Goal: Task Accomplishment & Management: Complete application form

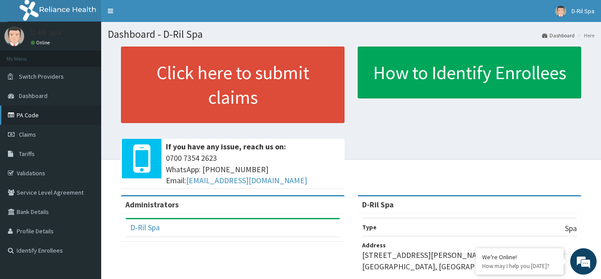
click at [27, 111] on link "PA Code" at bounding box center [50, 115] width 101 height 19
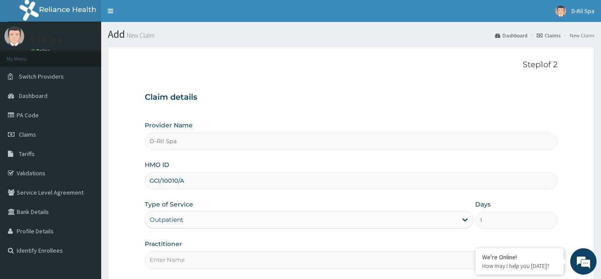
type input "GCI/10010/A"
click at [180, 263] on input "Practitioner" at bounding box center [351, 260] width 413 height 17
type input "DR BOLANLE"
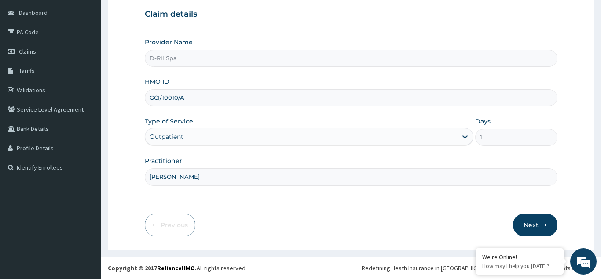
click at [538, 225] on button "Next" at bounding box center [535, 225] width 44 height 23
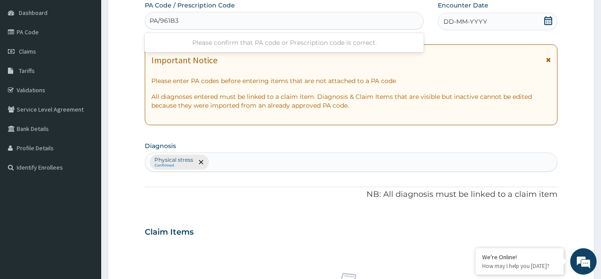
type input "PA/961B37"
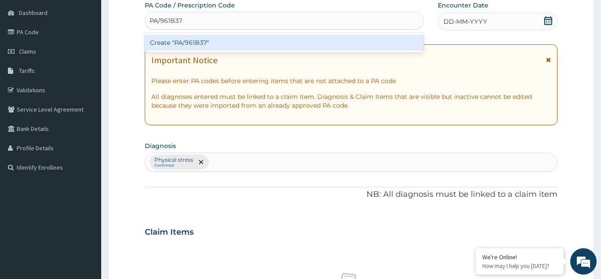
click at [249, 38] on div "Create "PA/961B37"" at bounding box center [284, 43] width 279 height 16
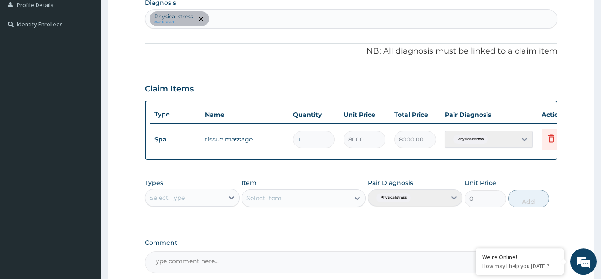
scroll to position [313, 0]
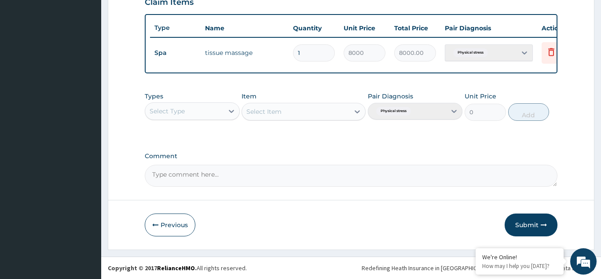
click at [230, 174] on textarea "Comment" at bounding box center [351, 176] width 413 height 22
type textarea "MASSAGE"
click at [531, 225] on button "Submit" at bounding box center [531, 225] width 53 height 23
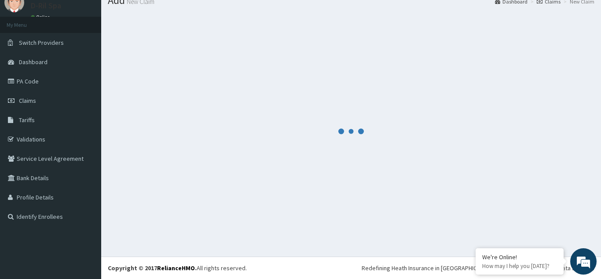
scroll to position [34, 0]
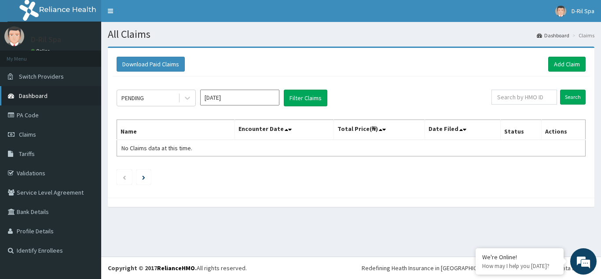
click at [55, 91] on link "Dashboard" at bounding box center [50, 95] width 101 height 19
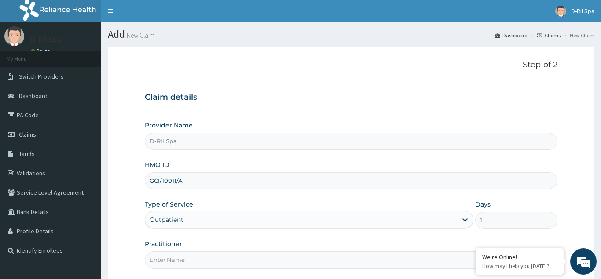
type input "GCI/10011/A"
click at [155, 259] on input "Practitioner" at bounding box center [351, 260] width 413 height 17
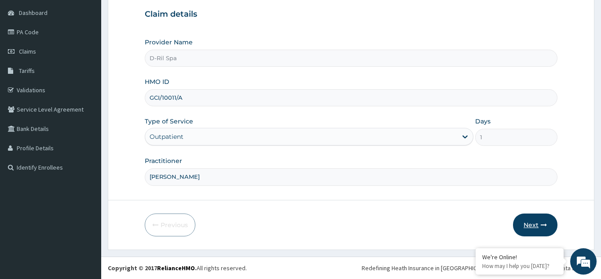
type input "[PERSON_NAME]"
click at [525, 222] on button "Next" at bounding box center [535, 225] width 44 height 23
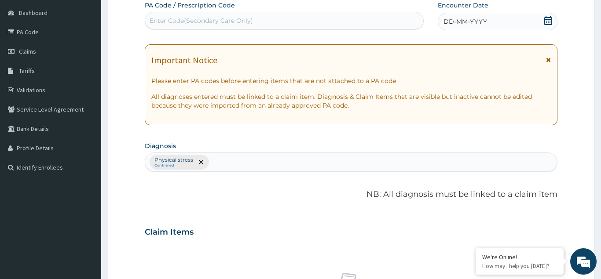
click at [177, 17] on div "Enter Code(Secondary Care Only)" at bounding box center [201, 20] width 103 height 9
type input "PA/5E1874"
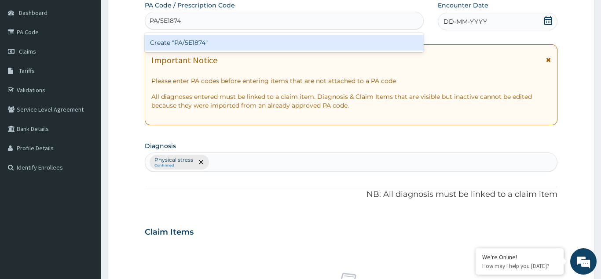
click at [246, 40] on div "Create "PA/5E1874"" at bounding box center [284, 43] width 279 height 16
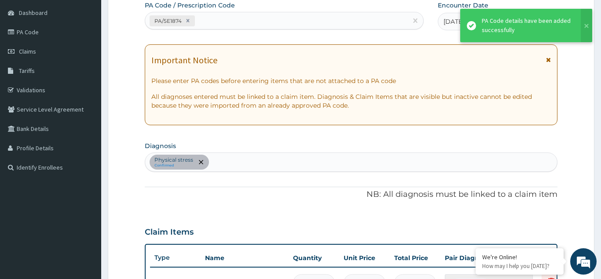
scroll to position [227, 0]
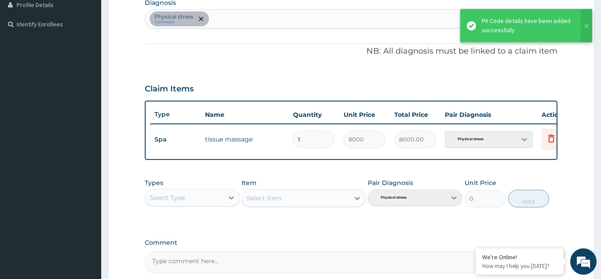
click at [167, 254] on textarea "Comment" at bounding box center [351, 263] width 413 height 22
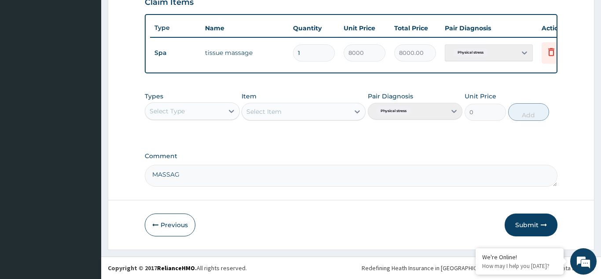
type textarea "MASSAGE"
click at [528, 224] on button "Submit" at bounding box center [531, 225] width 53 height 23
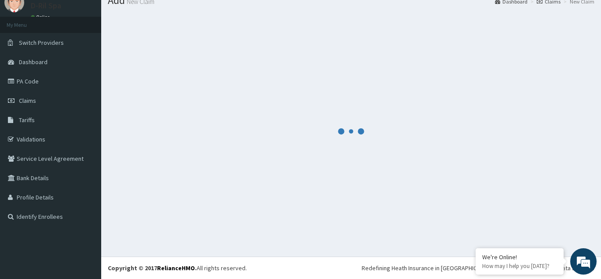
scroll to position [34, 0]
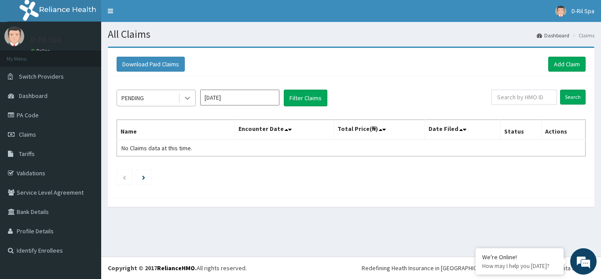
click at [187, 102] on icon at bounding box center [187, 98] width 9 height 9
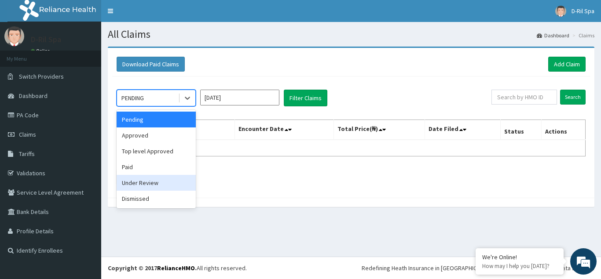
click at [165, 183] on div "Under Review" at bounding box center [156, 183] width 79 height 16
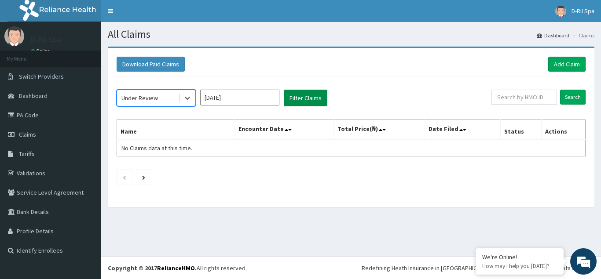
click at [310, 93] on button "Filter Claims" at bounding box center [306, 98] width 44 height 17
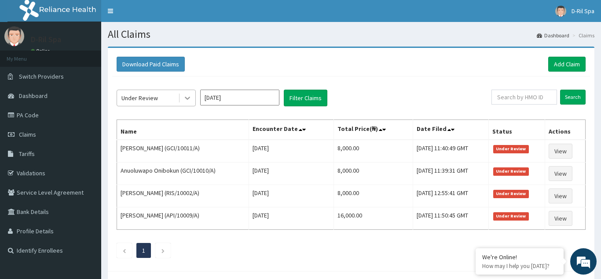
click at [184, 99] on icon at bounding box center [187, 98] width 9 height 9
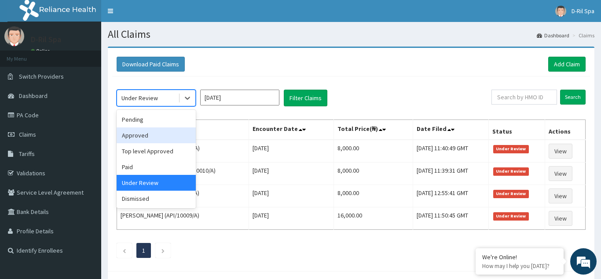
click at [164, 134] on div "Approved" at bounding box center [156, 136] width 79 height 16
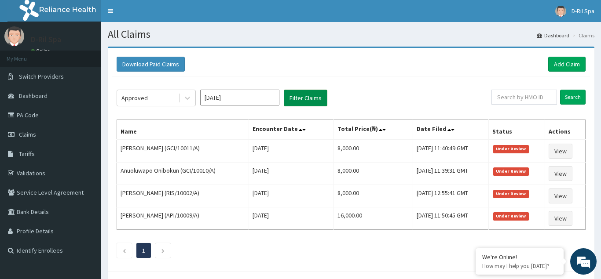
click at [304, 103] on button "Filter Claims" at bounding box center [306, 98] width 44 height 17
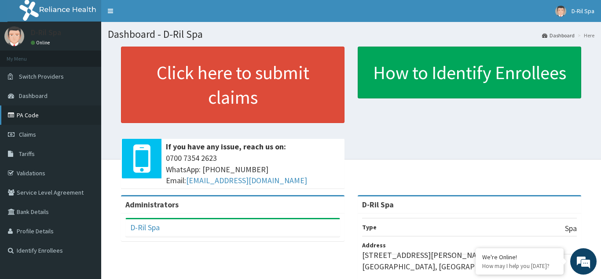
click at [9, 112] on link "PA Code" at bounding box center [50, 115] width 101 height 19
